Goal: Complete application form: Complete application form

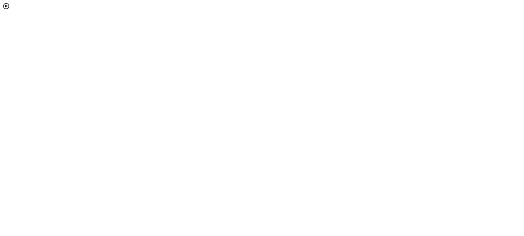
select select "[object Object]"
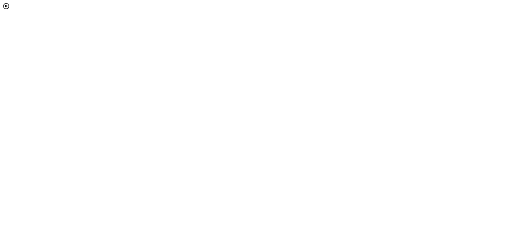
scroll to position [49, 0]
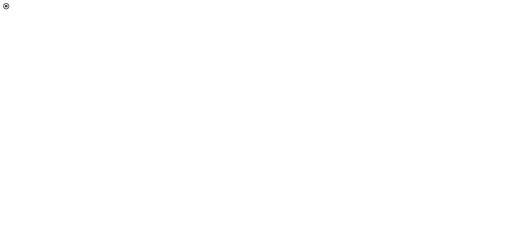
scroll to position [270, 0]
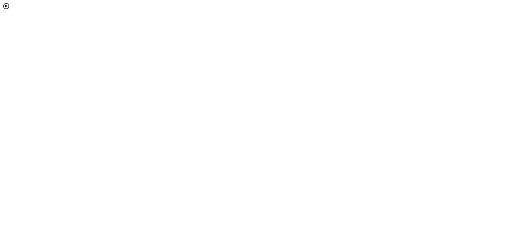
scroll to position [4, 0]
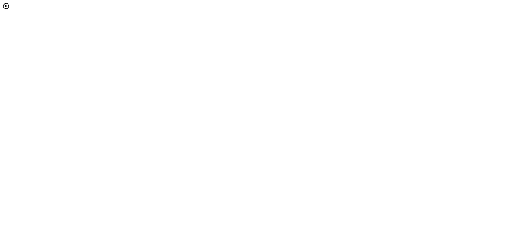
scroll to position [189, 0]
type input "[EMAIL_ADDRESS][DOMAIN_NAME]"
